Goal: Task Accomplishment & Management: Manage account settings

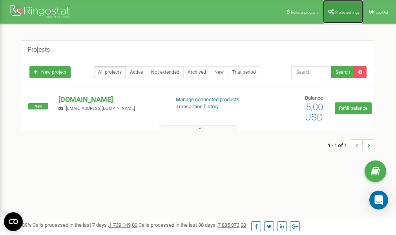
click at [346, 14] on span "Profile settings" at bounding box center [347, 12] width 24 height 4
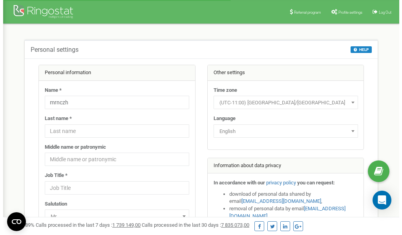
scroll to position [39, 0]
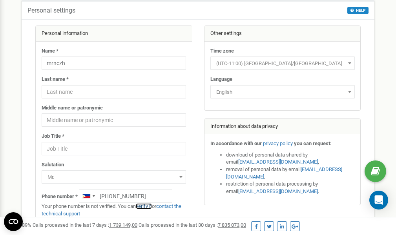
click at [148, 206] on link "verify it" at bounding box center [144, 206] width 16 height 6
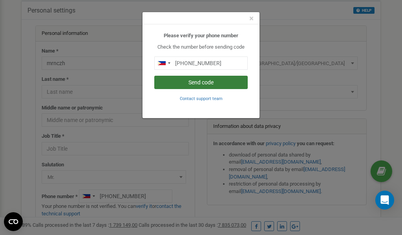
click at [210, 82] on button "Send code" at bounding box center [200, 82] width 93 height 13
